Goal: Task Accomplishment & Management: Use online tool/utility

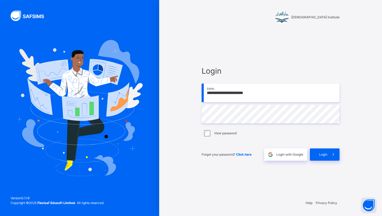
click at [320, 148] on div "Forgot your password? Click here Login with Google Login" at bounding box center [271, 152] width 138 height 18
click at [320, 148] on div "Login" at bounding box center [325, 154] width 30 height 12
click at [320, 150] on div "Login" at bounding box center [325, 154] width 30 height 12
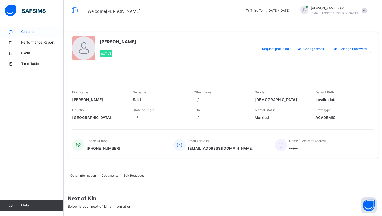
click at [37, 35] on link "Classes" at bounding box center [32, 32] width 64 height 11
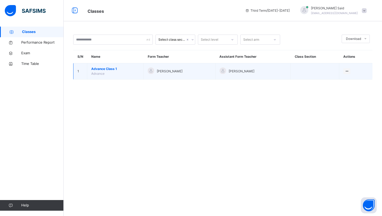
click at [97, 66] on span "Advance Class 1" at bounding box center [115, 68] width 48 height 5
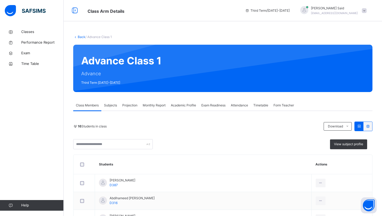
click at [146, 107] on span "Monthly Report" at bounding box center [154, 105] width 23 height 5
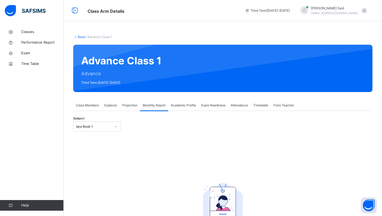
click at [105, 121] on div "Subject Iqra Book 1" at bounding box center [222, 126] width 299 height 15
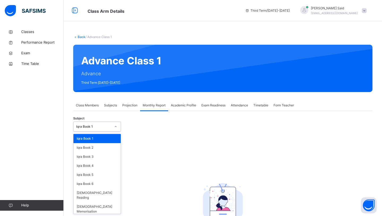
drag, startPoint x: 107, startPoint y: 128, endPoint x: 119, endPoint y: 132, distance: 12.5
click at [108, 129] on div "Iqra Book 1" at bounding box center [92, 126] width 37 height 8
click at [106, 202] on div "[DEMOGRAPHIC_DATA] Memorisation" at bounding box center [97, 209] width 47 height 14
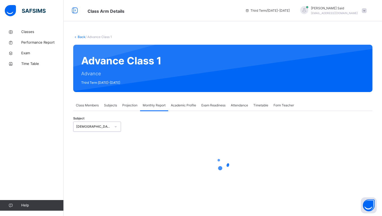
select select "****"
select select "*"
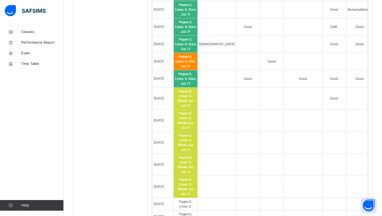
scroll to position [476, 0]
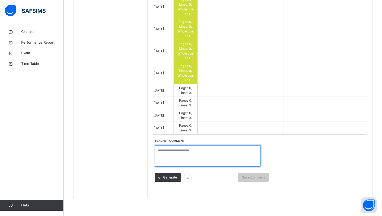
click at [193, 155] on textarea at bounding box center [208, 155] width 106 height 21
click at [170, 171] on div "Generate Save Comment" at bounding box center [212, 177] width 114 height 14
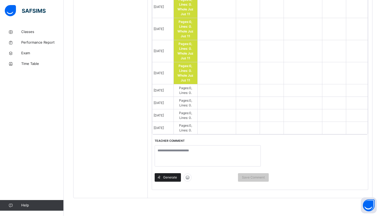
click at [170, 175] on span "Generate" at bounding box center [170, 177] width 14 height 5
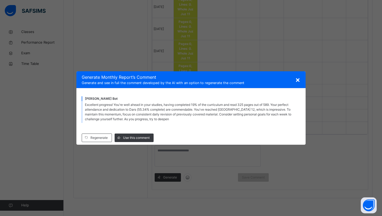
click at [295, 84] on span "Generate and see in full the comment developed by the AI with an option to rege…" at bounding box center [191, 82] width 219 height 5
click at [297, 82] on span "×" at bounding box center [297, 79] width 5 height 9
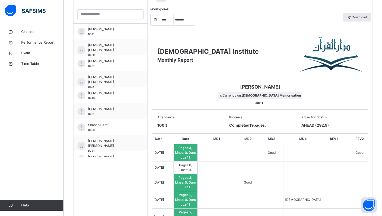
scroll to position [157, 0]
